Goal: Task Accomplishment & Management: Use online tool/utility

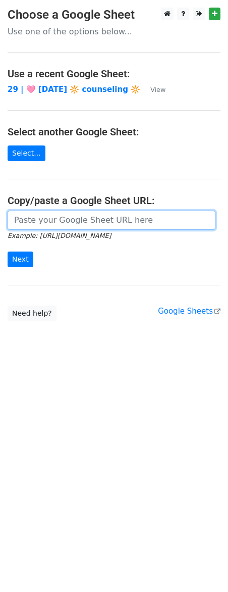
click at [92, 224] on input "url" at bounding box center [112, 220] width 208 height 19
paste input "https://docs.google.com/spreadsheets/d/1zM4YQeatDteUhy62xsWkUZMyMLPn9KcV_70sL9h…"
type input "https://docs.google.com/spreadsheets/d/1zM4YQeatDteUhy62xsWkUZMyMLPn9KcV_70sL9h…"
click at [8, 252] on input "Next" at bounding box center [21, 260] width 26 height 16
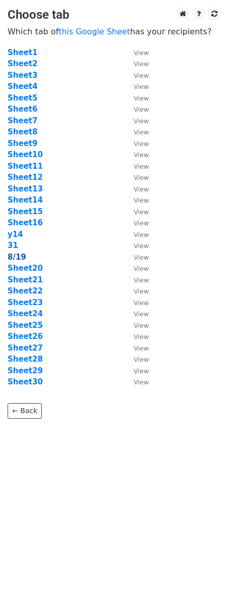
click at [10, 258] on strong "8/19" at bounding box center [17, 257] width 19 height 9
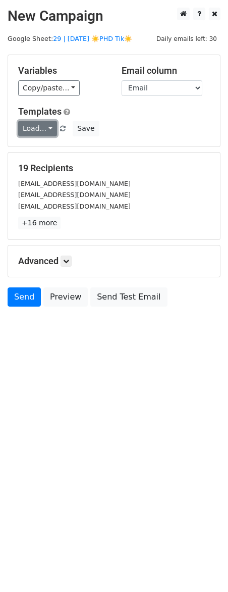
click at [31, 128] on link "Load..." at bounding box center [37, 129] width 39 height 16
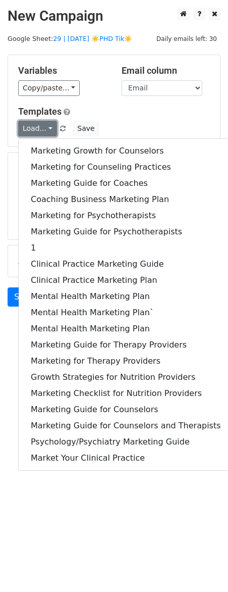
click at [31, 128] on link "Load..." at bounding box center [37, 129] width 39 height 16
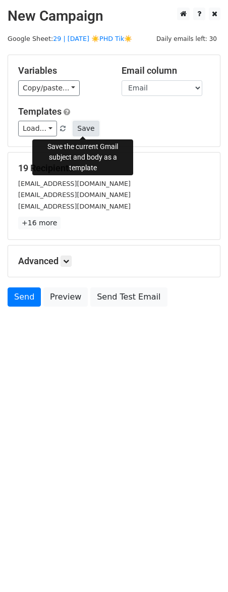
click at [84, 130] on button "Save" at bounding box center [86, 129] width 26 height 16
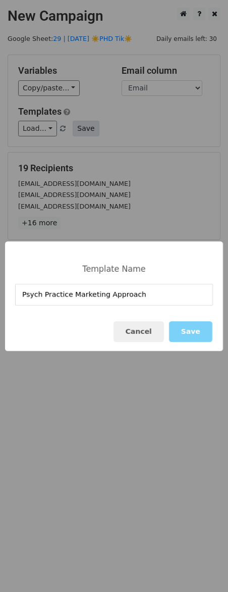
type input "Psych Practice Marketing Approach"
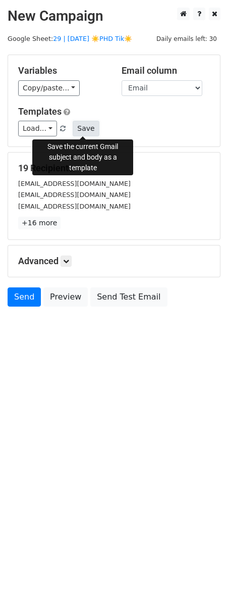
click at [90, 134] on button "Save" at bounding box center [86, 129] width 26 height 16
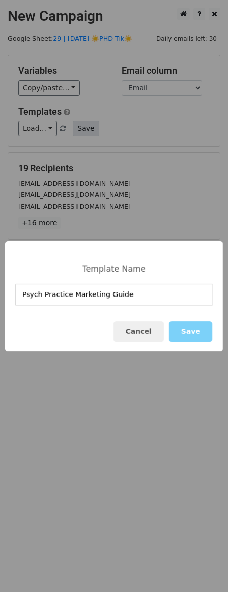
type input "Psych Practice Marketing Guide"
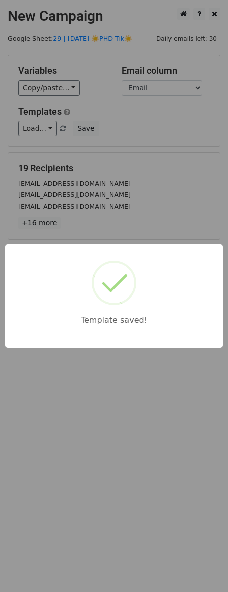
drag, startPoint x: 113, startPoint y: 183, endPoint x: 89, endPoint y: 218, distance: 42.2
click at [113, 183] on div "Template saved!" at bounding box center [114, 296] width 228 height 592
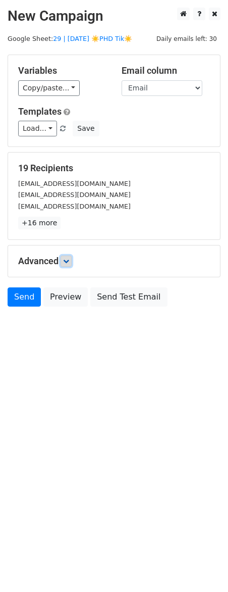
click at [69, 261] on icon at bounding box center [66, 261] width 6 height 6
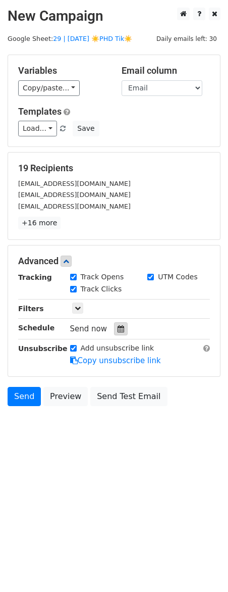
click at [118, 326] on icon at bounding box center [121, 328] width 7 height 7
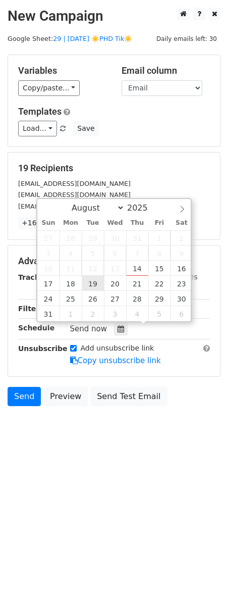
type input "2025-08-19 12:00"
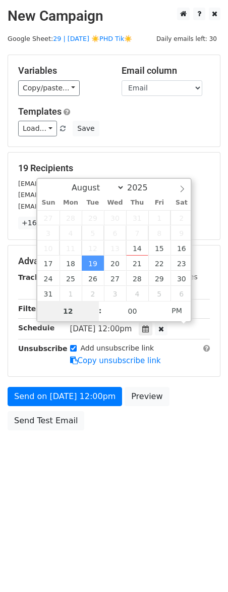
type input "8"
type input "2025-08-19 08:00"
type input "08"
click at [184, 309] on span "AM" at bounding box center [177, 310] width 28 height 20
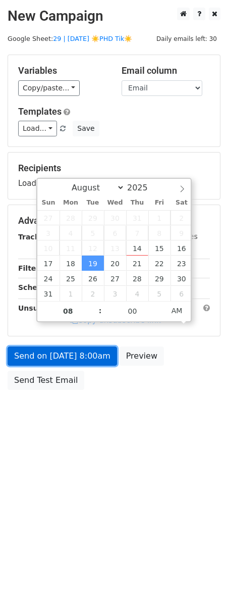
click at [95, 361] on link "Send on Aug 19 at 8:00am" at bounding box center [63, 355] width 110 height 19
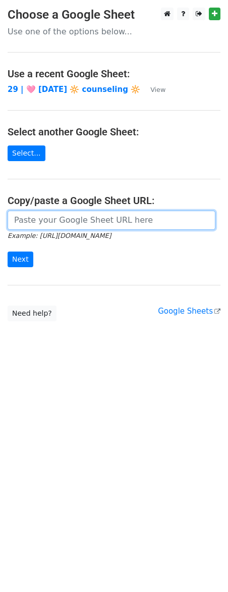
click at [79, 218] on input "url" at bounding box center [112, 220] width 208 height 19
paste input "https://docs.google.com/spreadsheets/d/1zM4YQeatDteUhy62xsWkUZMyMLPn9KcV_70sL9h…"
type input "[URL][DOMAIN_NAME]"
click at [8, 252] on input "Next" at bounding box center [21, 260] width 26 height 16
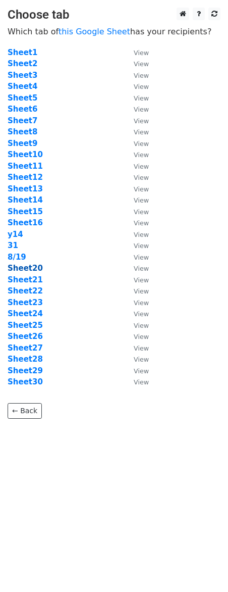
click at [35, 272] on strong "Sheet20" at bounding box center [25, 268] width 35 height 9
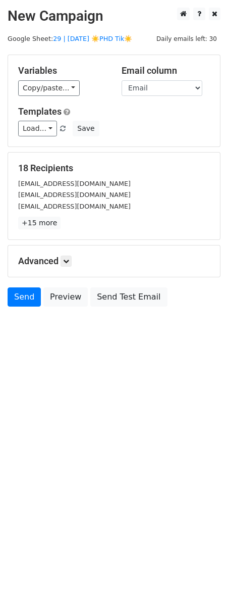
click at [42, 119] on div "Templates Load... Psych Practice Marketing Guide Psych Practice Marketing Appro…" at bounding box center [114, 121] width 207 height 31
click at [53, 127] on link "Load..." at bounding box center [37, 129] width 39 height 16
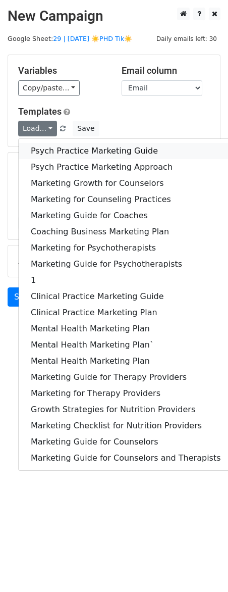
click at [58, 149] on link "Psych Practice Marketing Guide" at bounding box center [126, 151] width 215 height 16
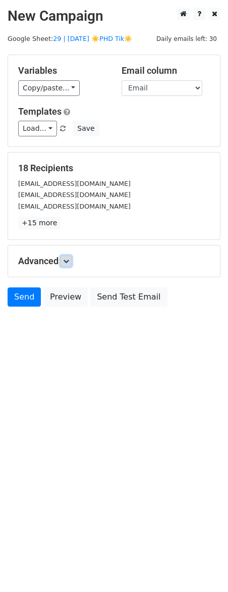
click at [69, 263] on icon at bounding box center [66, 261] width 6 height 6
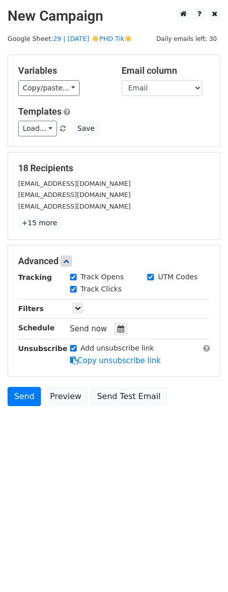
drag, startPoint x: 116, startPoint y: 326, endPoint x: 129, endPoint y: 297, distance: 31.6
click at [118, 326] on icon at bounding box center [121, 328] width 7 height 7
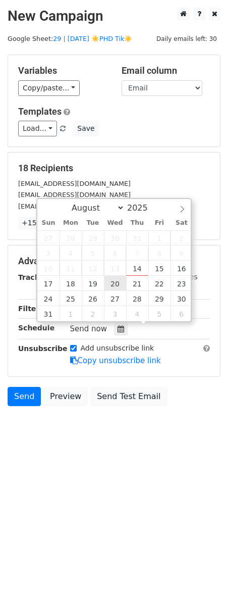
type input "2025-08-20 12:00"
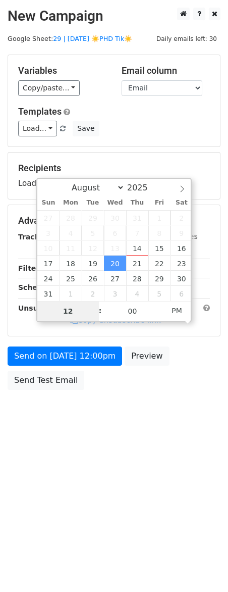
type input "7"
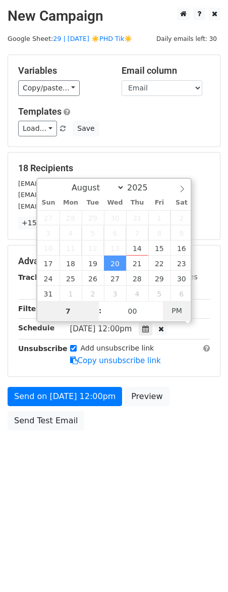
type input "2025-08-20 07:00"
type input "07"
click at [171, 305] on span "PM" at bounding box center [177, 310] width 28 height 20
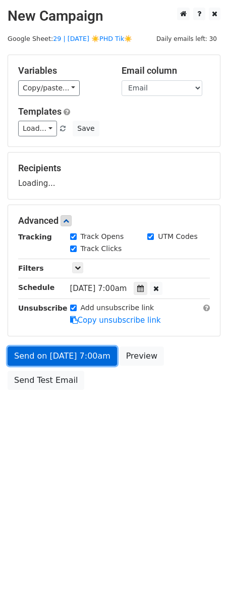
click at [72, 349] on link "Send on Aug 20 at 7:00am" at bounding box center [63, 355] width 110 height 19
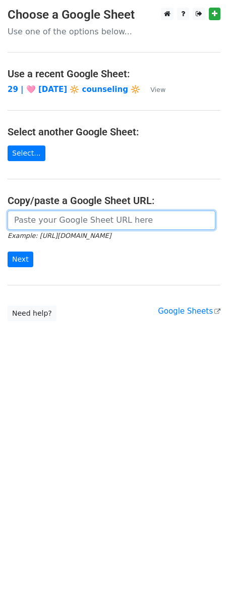
click at [67, 228] on form "Example: [URL][DOMAIN_NAME] Next" at bounding box center [114, 239] width 213 height 57
paste input "[URL][DOMAIN_NAME]"
type input "[URL][DOMAIN_NAME]"
click at [8, 252] on input "Next" at bounding box center [21, 260] width 26 height 16
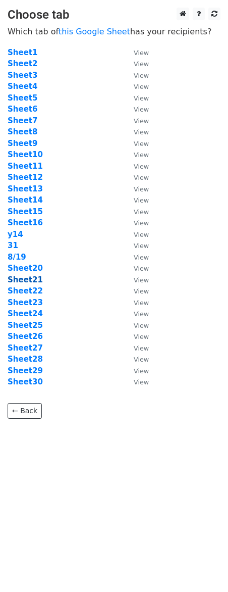
click at [30, 279] on strong "Sheet21" at bounding box center [25, 279] width 35 height 9
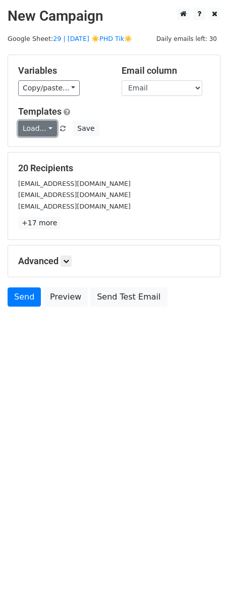
click at [47, 124] on link "Load..." at bounding box center [37, 129] width 39 height 16
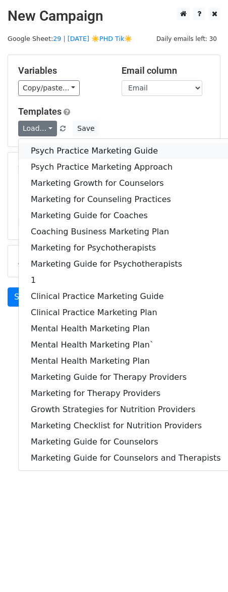
click at [47, 147] on link "Psych Practice Marketing Guide" at bounding box center [126, 151] width 215 height 16
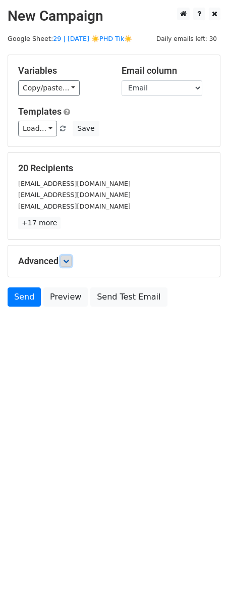
click at [69, 263] on icon at bounding box center [66, 261] width 6 height 6
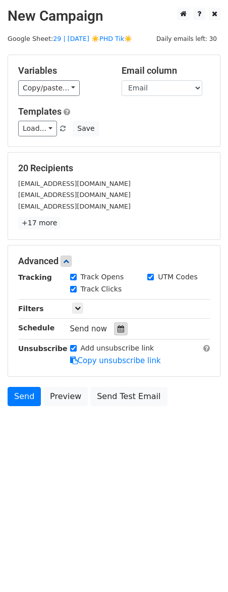
click at [118, 330] on icon at bounding box center [121, 328] width 7 height 7
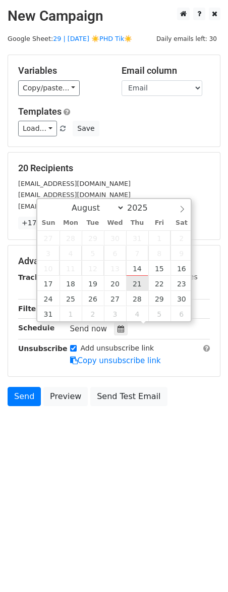
type input "2025-08-21 12:00"
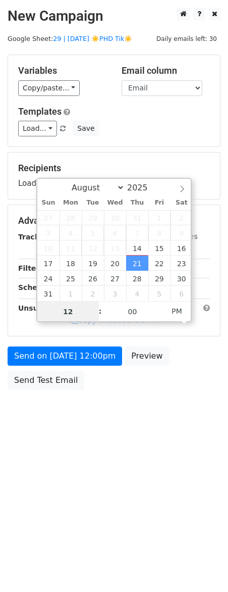
scroll to position [1, 0]
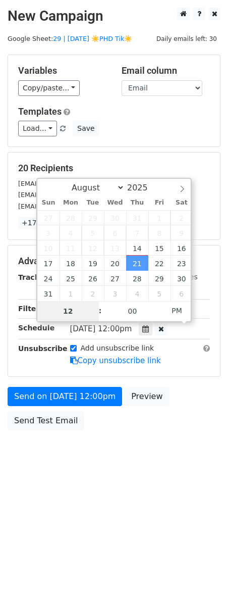
type input "7"
type input "2025-08-21 07:00"
type input "07"
click at [181, 312] on span "AM" at bounding box center [177, 310] width 28 height 20
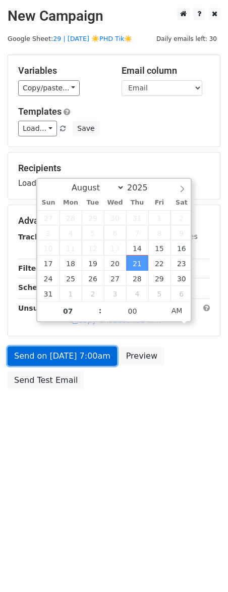
click at [93, 357] on link "Send on Aug 21 at 7:00am" at bounding box center [63, 355] width 110 height 19
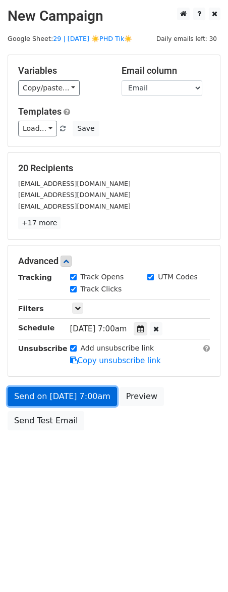
click at [38, 394] on link "Send on Aug 21 at 7:00am" at bounding box center [63, 396] width 110 height 19
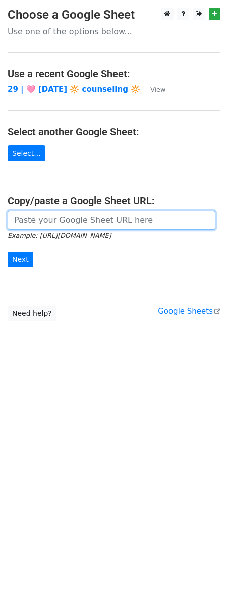
click at [99, 223] on input "url" at bounding box center [112, 220] width 208 height 19
paste input "[URL][DOMAIN_NAME]"
type input "[URL][DOMAIN_NAME]"
click at [8, 252] on input "Next" at bounding box center [21, 260] width 26 height 16
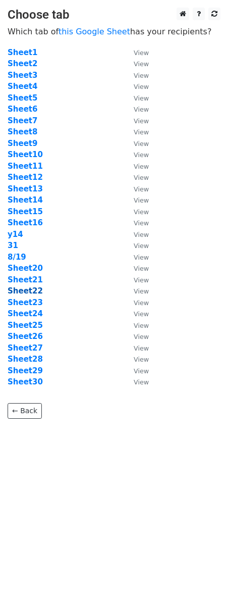
click at [31, 290] on strong "Sheet22" at bounding box center [25, 290] width 35 height 9
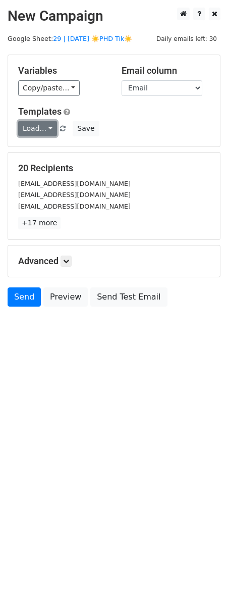
click at [46, 127] on link "Load..." at bounding box center [37, 129] width 39 height 16
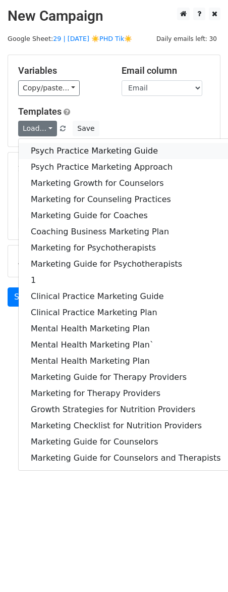
click at [46, 148] on link "Psych Practice Marketing Guide" at bounding box center [126, 151] width 215 height 16
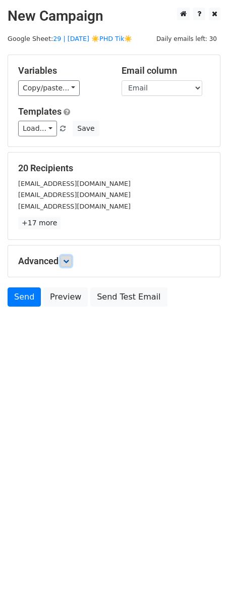
click at [68, 259] on icon at bounding box center [66, 261] width 6 height 6
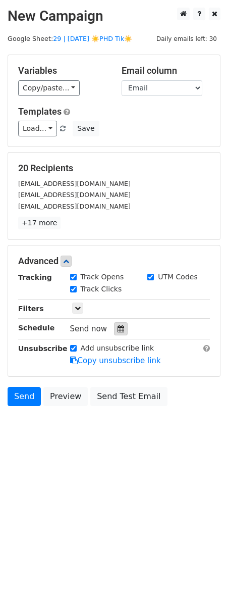
click at [118, 327] on icon at bounding box center [121, 328] width 7 height 7
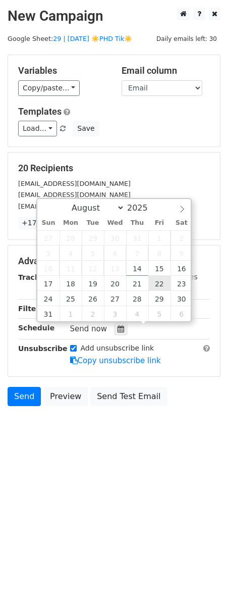
type input "2025-08-22 12:00"
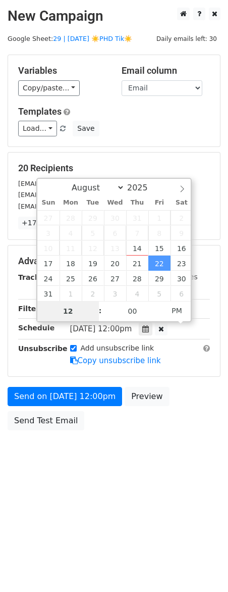
type input "8"
type input "2025-08-22 08:00"
type input "08"
click at [178, 306] on span "PM" at bounding box center [177, 310] width 28 height 20
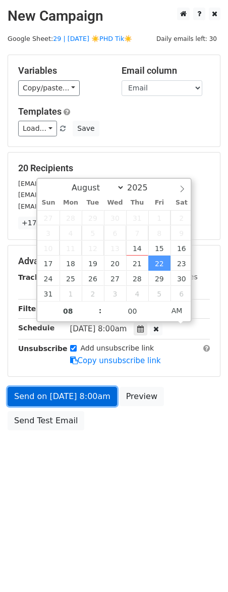
click at [81, 395] on link "Send on Aug 22 at 8:00am" at bounding box center [63, 396] width 110 height 19
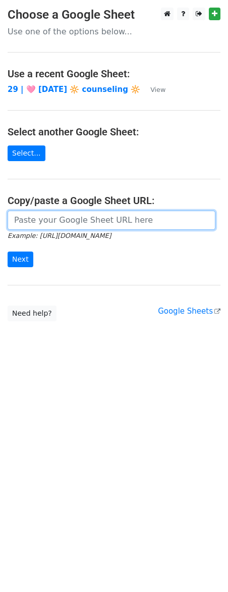
click at [75, 219] on input "url" at bounding box center [112, 220] width 208 height 19
paste input "[URL][DOMAIN_NAME]"
type input "[URL][DOMAIN_NAME]"
click at [8, 252] on input "Next" at bounding box center [21, 260] width 26 height 16
